Goal: Navigation & Orientation: Find specific page/section

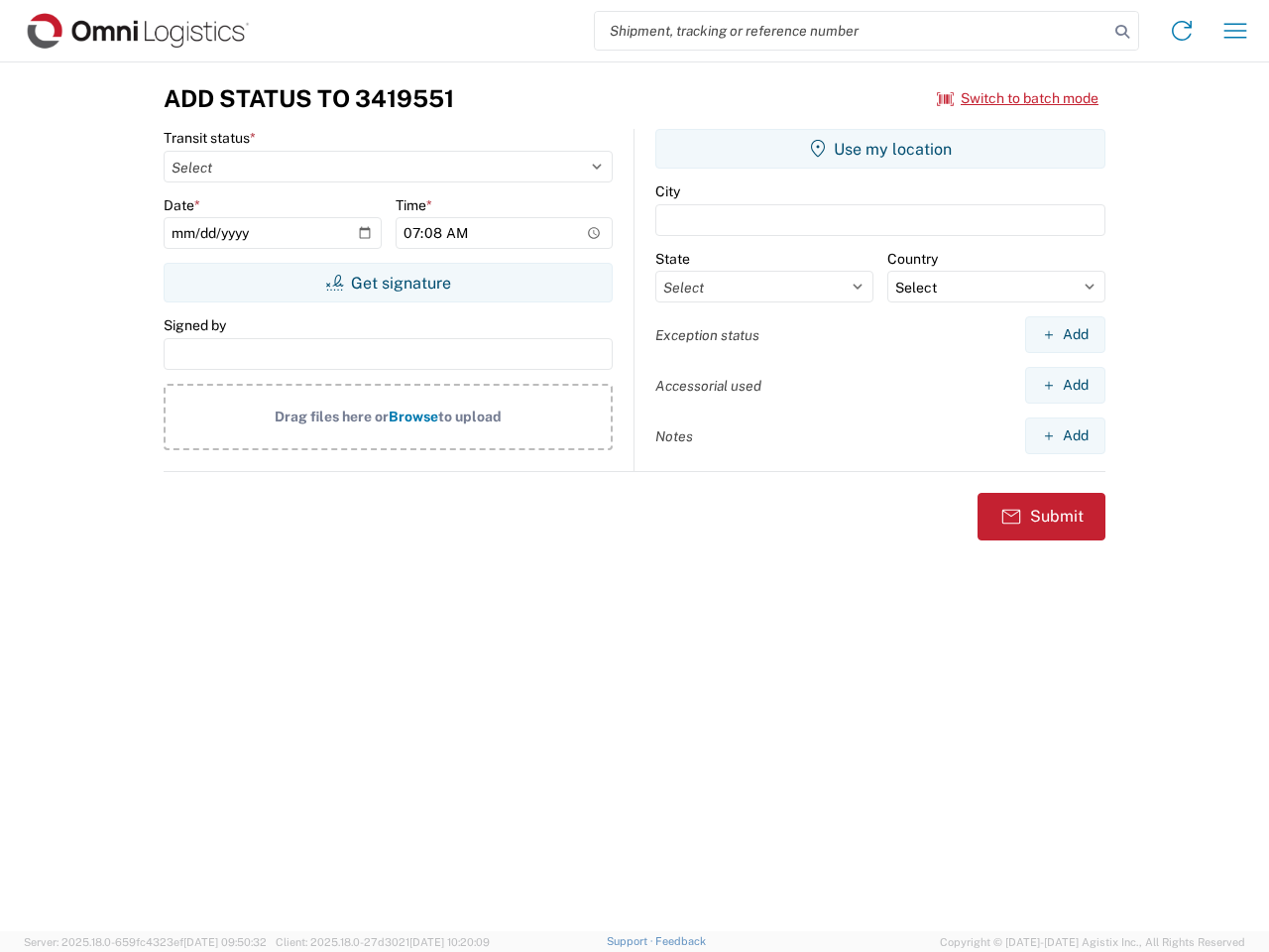
click at [852, 31] on input "search" at bounding box center [852, 31] width 514 height 38
click at [1123, 32] on icon at bounding box center [1123, 32] width 28 height 28
click at [1182, 31] on icon at bounding box center [1182, 31] width 32 height 32
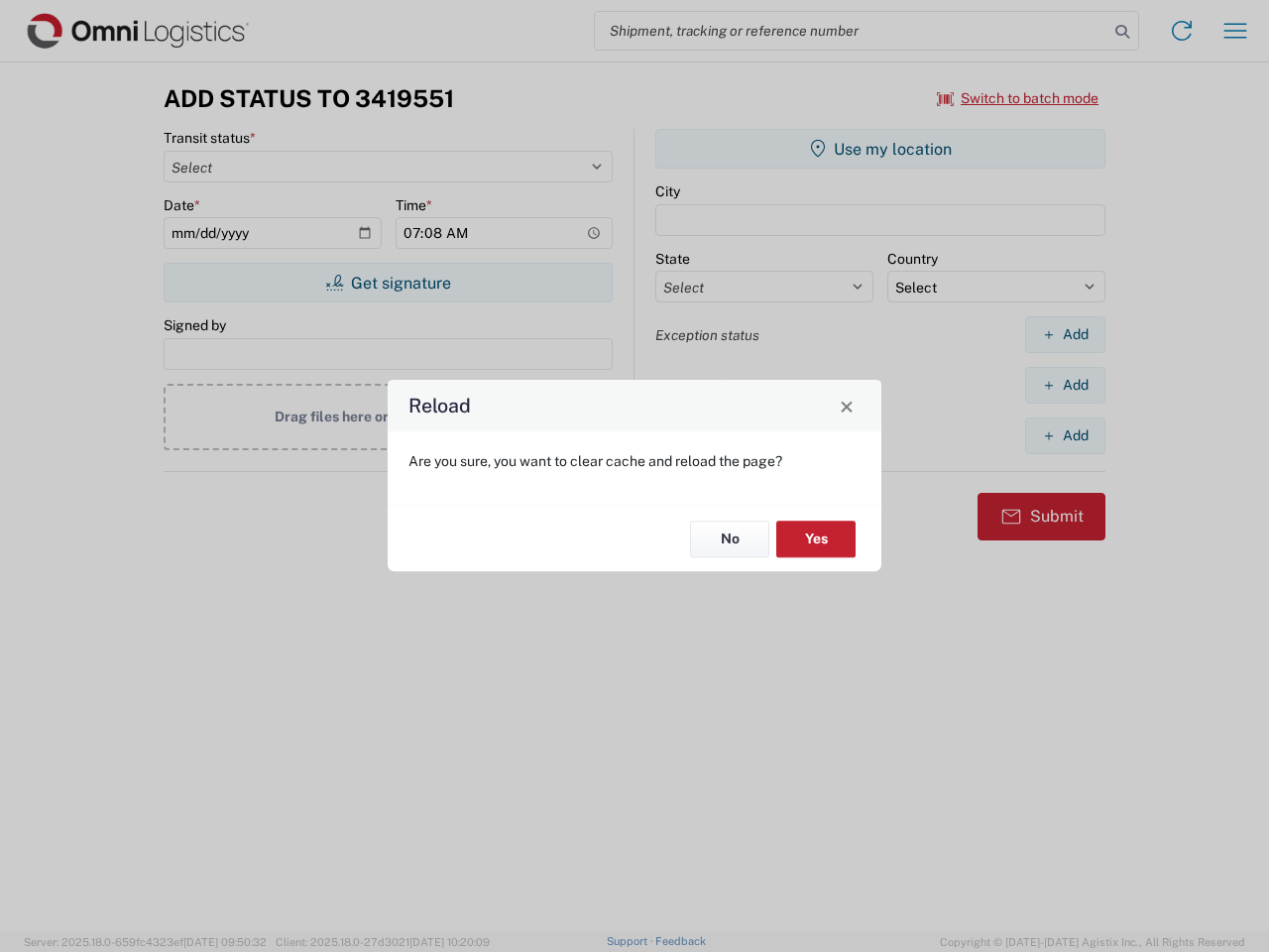
click at [1236, 31] on div "Reload Are you sure, you want to clear cache and reload the page? No Yes" at bounding box center [634, 476] width 1269 height 952
click at [1019, 98] on div "Reload Are you sure, you want to clear cache and reload the page? No Yes" at bounding box center [634, 476] width 1269 height 952
click at [388, 283] on div "Reload Are you sure, you want to clear cache and reload the page? No Yes" at bounding box center [634, 476] width 1269 height 952
click at [881, 149] on div "Reload Are you sure, you want to clear cache and reload the page? No Yes" at bounding box center [634, 476] width 1269 height 952
click at [1065, 334] on div "Reload Are you sure, you want to clear cache and reload the page? No Yes" at bounding box center [634, 476] width 1269 height 952
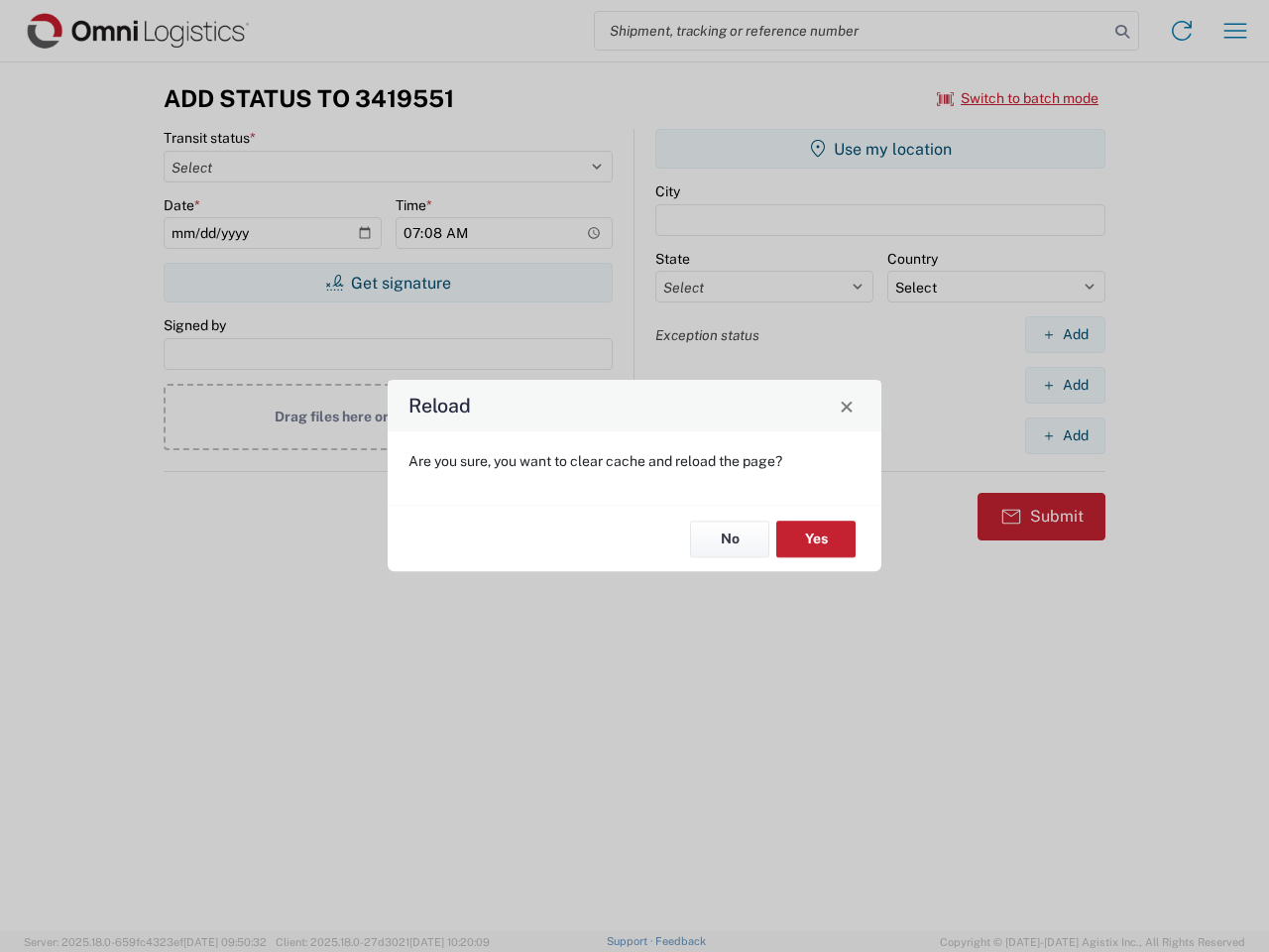
click at [1065, 385] on div "Reload Are you sure, you want to clear cache and reload the page? No Yes" at bounding box center [634, 476] width 1269 height 952
click at [1065, 435] on div "Reload Are you sure, you want to clear cache and reload the page? No Yes" at bounding box center [634, 476] width 1269 height 952
